Goal: Complete application form

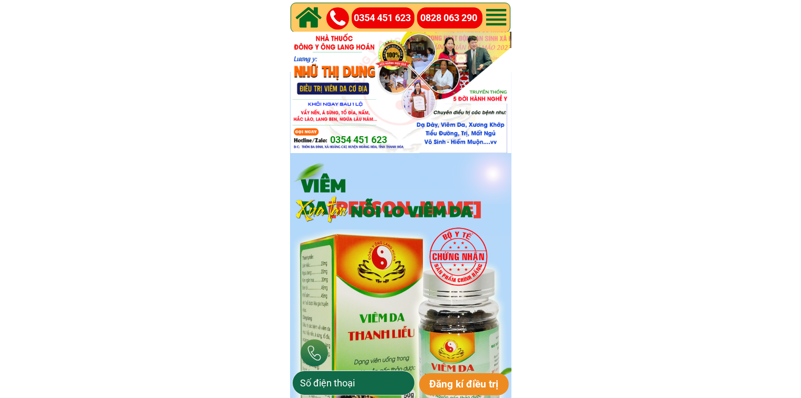
type input "0976586379"
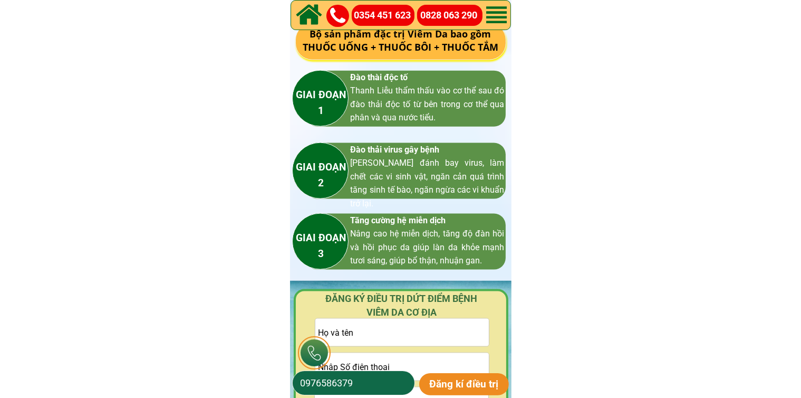
scroll to position [1583, 0]
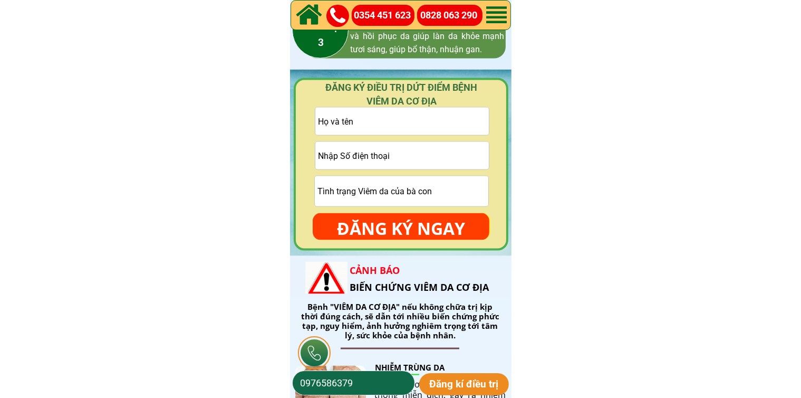
click at [411, 152] on input "tel" at bounding box center [403, 155] width 174 height 27
paste input "0936659793"
type input "0936659793"
click at [393, 114] on input "text" at bounding box center [403, 121] width 174 height 27
paste input "[PERSON_NAME]"
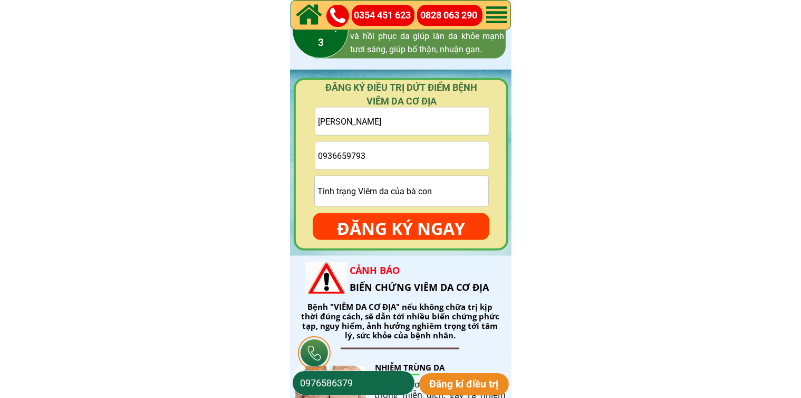
type input "[PERSON_NAME]"
click at [399, 222] on p "ĐĂNG KÝ NGAY" at bounding box center [401, 228] width 177 height 31
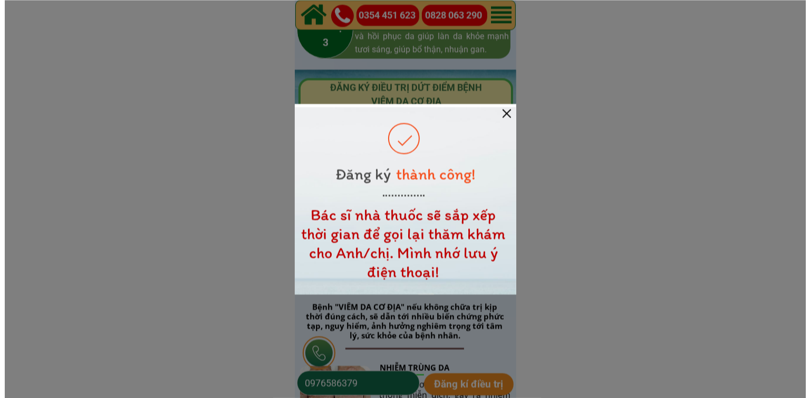
scroll to position [0, 0]
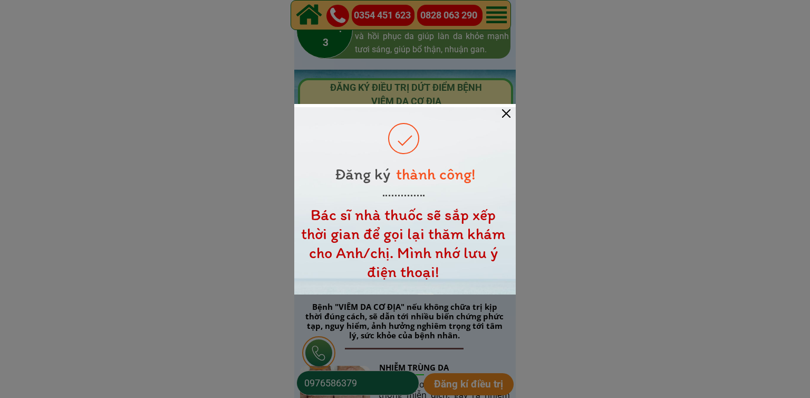
click at [509, 110] on div at bounding box center [506, 113] width 8 height 8
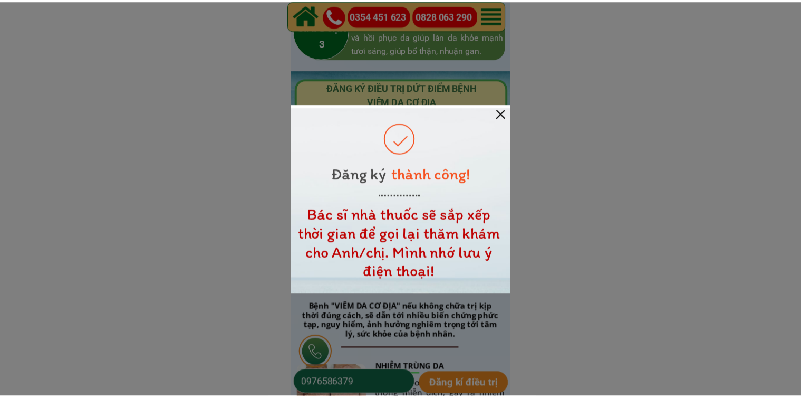
scroll to position [1583, 0]
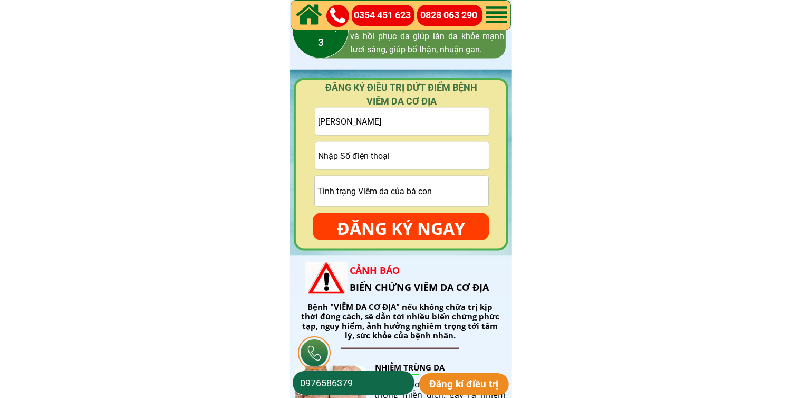
click at [447, 150] on input "tel" at bounding box center [403, 155] width 174 height 27
paste input "o37512o651"
click at [318, 158] on input "o37512o651" at bounding box center [403, 155] width 174 height 27
drag, startPoint x: 328, startPoint y: 157, endPoint x: 321, endPoint y: 157, distance: 6.9
click at [321, 157] on input "0o37512o651" at bounding box center [403, 155] width 174 height 27
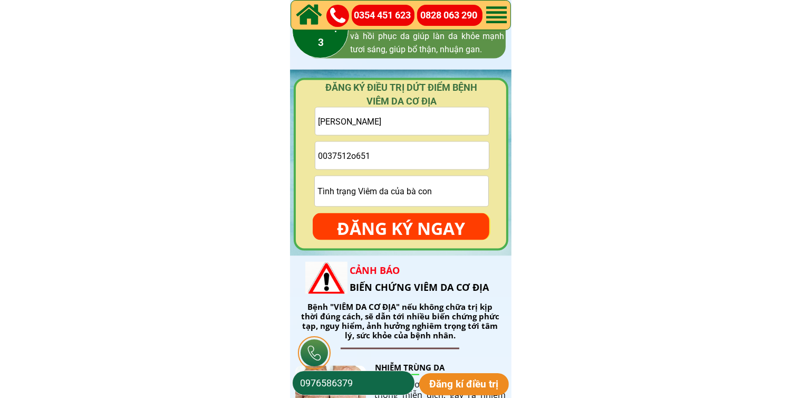
click at [321, 156] on input "0037512o651" at bounding box center [403, 155] width 174 height 27
click at [352, 157] on input "037512o651" at bounding box center [403, 155] width 174 height 27
type input "0375120651"
click at [408, 221] on p "ĐĂNG KÝ NGAY" at bounding box center [401, 228] width 177 height 31
click at [375, 127] on input "text" at bounding box center [403, 121] width 174 height 27
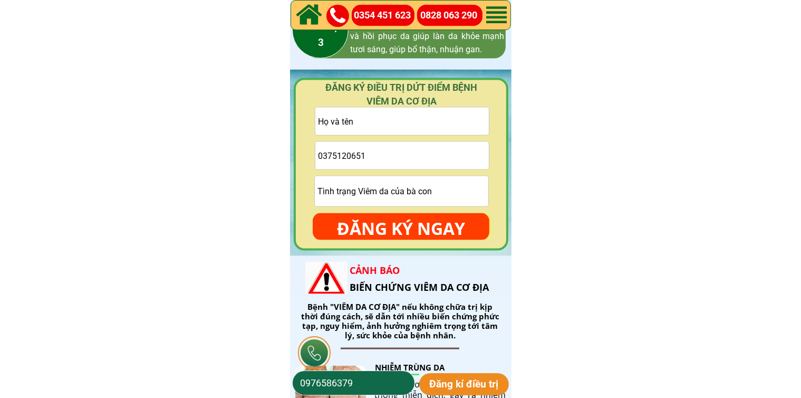
paste input "[PERSON_NAME]"
type input "[PERSON_NAME]"
click at [386, 203] on input "text" at bounding box center [402, 191] width 174 height 30
click at [390, 222] on p "ĐĂNG KÝ NGAY" at bounding box center [401, 228] width 177 height 31
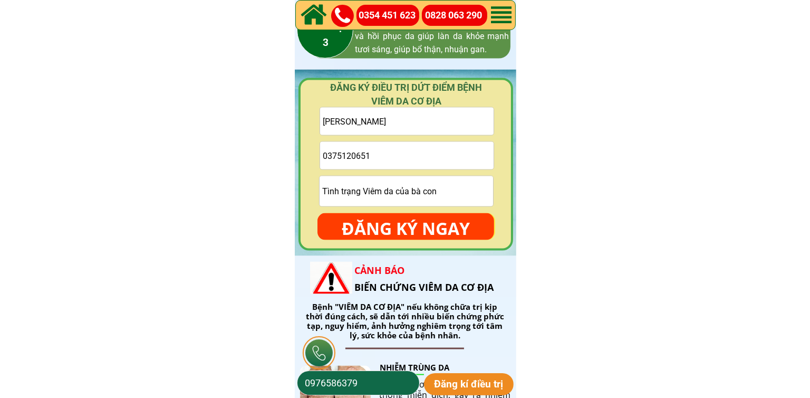
scroll to position [0, 0]
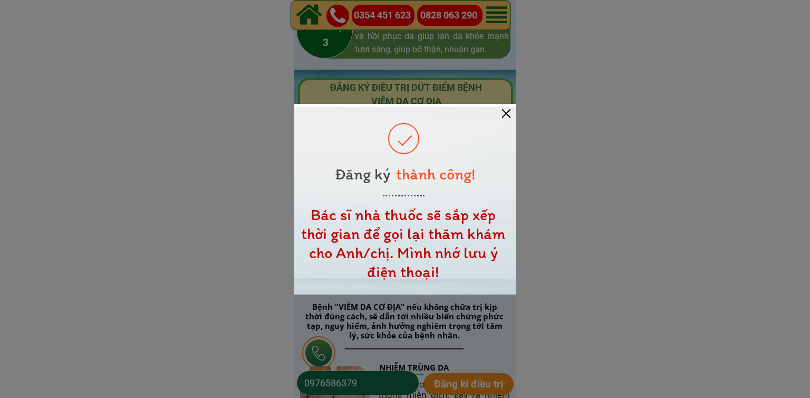
drag, startPoint x: 509, startPoint y: 111, endPoint x: 504, endPoint y: 105, distance: 7.5
click at [508, 110] on div at bounding box center [506, 113] width 8 height 8
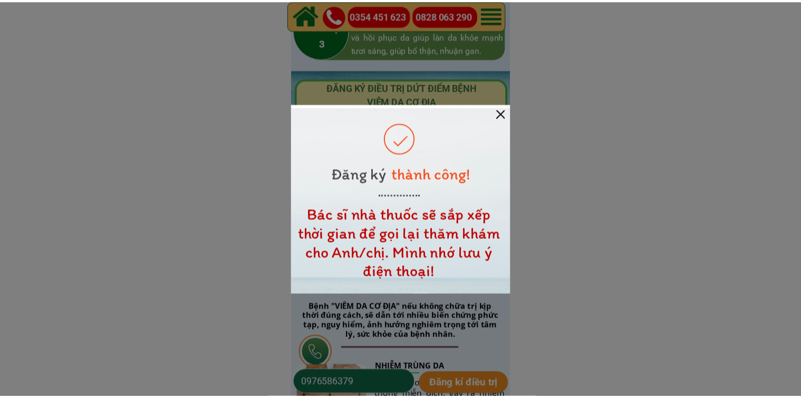
scroll to position [1583, 0]
